Goal: Information Seeking & Learning: Learn about a topic

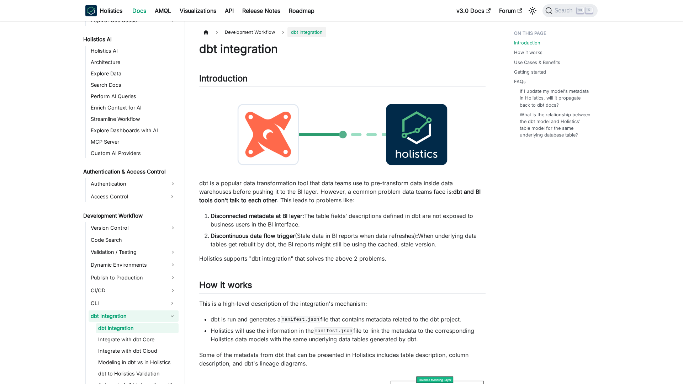
scroll to position [375, 0]
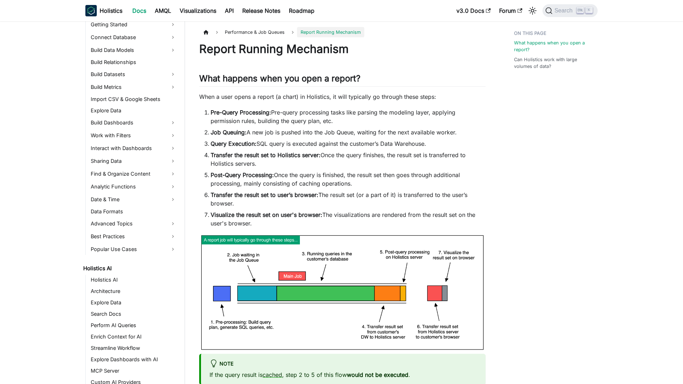
scroll to position [407, 0]
